Goal: Book appointment/travel/reservation

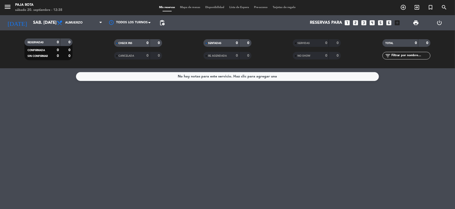
click at [355, 23] on icon "looks_two" at bounding box center [356, 22] width 7 height 7
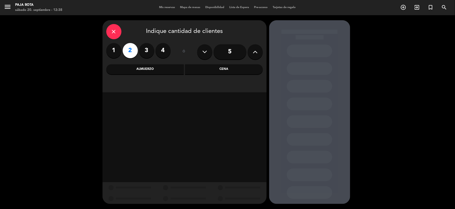
click at [142, 71] on div "Almuerzo" at bounding box center [145, 69] width 78 height 10
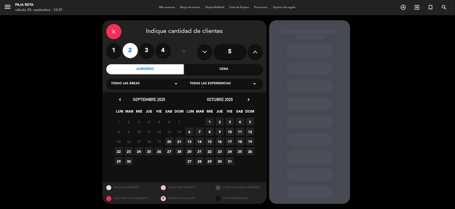
click at [168, 141] on span "20" at bounding box center [169, 141] width 8 height 8
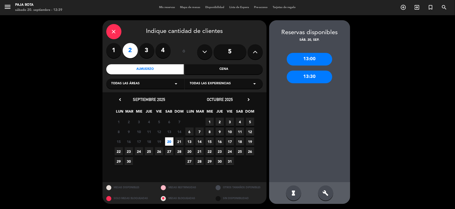
click at [308, 61] on div "13:00" at bounding box center [309, 59] width 45 height 13
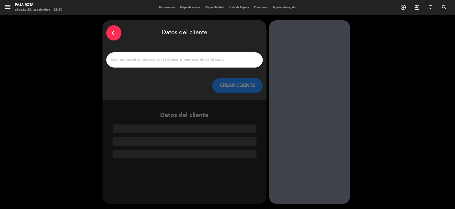
click at [164, 61] on input "1" at bounding box center [184, 59] width 149 height 7
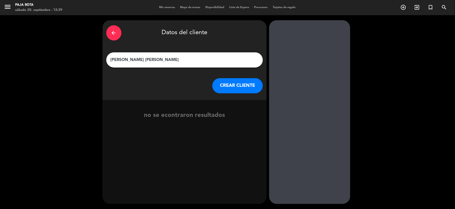
type input "[PERSON_NAME] [PERSON_NAME]"
click at [235, 87] on button "CREAR CLIENTE" at bounding box center [237, 85] width 51 height 15
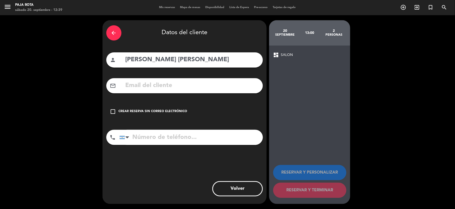
click at [113, 110] on icon "check_box_outline_blank" at bounding box center [113, 111] width 6 height 6
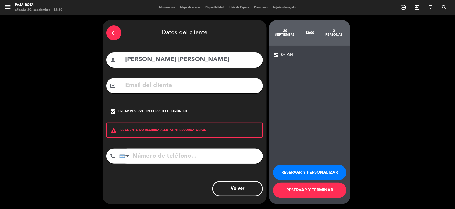
click at [153, 157] on input "tel" at bounding box center [190, 155] width 143 height 15
type input "1168916077"
click at [297, 190] on button "RESERVAR Y TERMINAR" at bounding box center [309, 189] width 73 height 15
